Goal: Information Seeking & Learning: Learn about a topic

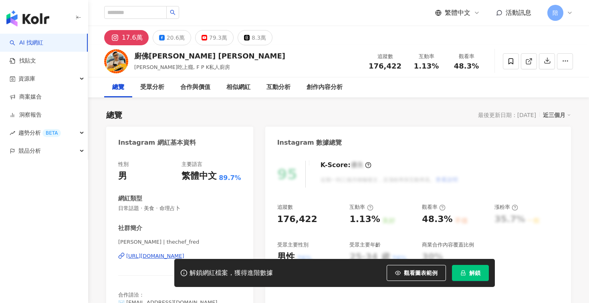
click at [480, 276] on button "解鎖" at bounding box center [470, 273] width 37 height 16
click at [479, 271] on span "解鎖" at bounding box center [474, 272] width 11 height 6
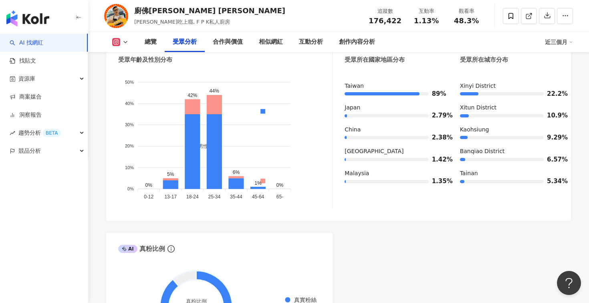
scroll to position [726, 0]
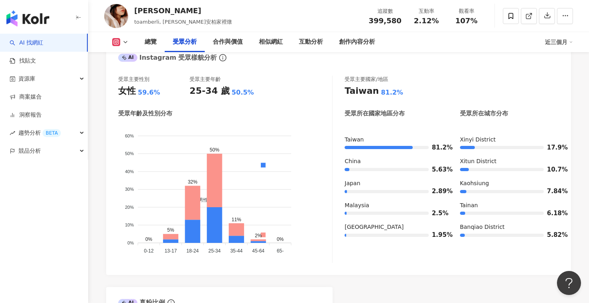
scroll to position [810, 0]
